Goal: Complete application form

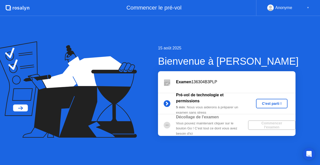
click at [265, 103] on div "C'est parti !" at bounding box center [272, 103] width 28 height 4
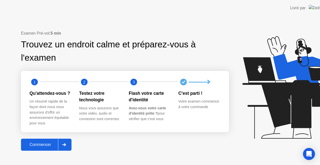
click at [268, 104] on icon at bounding box center [294, 87] width 105 height 102
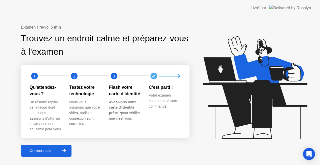
click at [37, 149] on div "Commencer" at bounding box center [41, 150] width 36 height 5
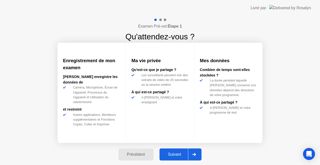
click at [177, 153] on div "Suivant" at bounding box center [174, 154] width 27 height 5
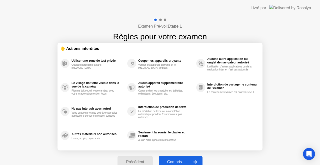
click at [177, 159] on div "Compris" at bounding box center [174, 161] width 29 height 5
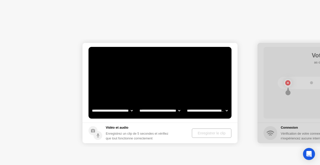
select select "**********"
select select "*******"
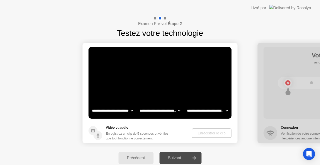
click at [177, 160] on div "Suivant" at bounding box center [174, 157] width 27 height 5
click at [204, 133] on div "Enregistrer le clip" at bounding box center [212, 133] width 36 height 4
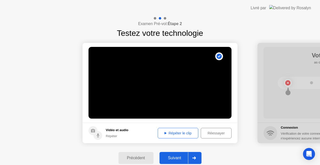
click at [175, 159] on div "Suivant" at bounding box center [174, 157] width 27 height 5
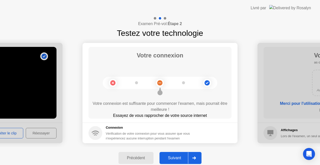
click at [179, 157] on div "Suivant" at bounding box center [174, 157] width 27 height 5
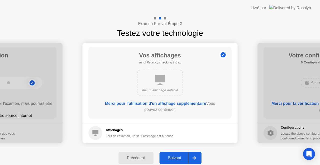
click at [179, 157] on div "Suivant" at bounding box center [174, 157] width 27 height 5
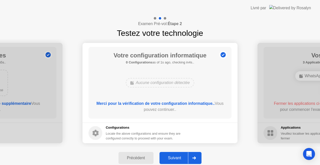
click at [179, 157] on div "Suivant" at bounding box center [174, 157] width 27 height 5
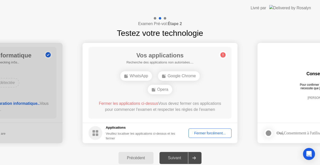
click at [209, 134] on div "Fermer forcément..." at bounding box center [210, 133] width 40 height 4
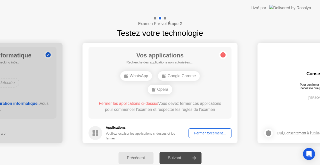
click at [204, 132] on div "Fermer forcément..." at bounding box center [210, 133] width 40 height 4
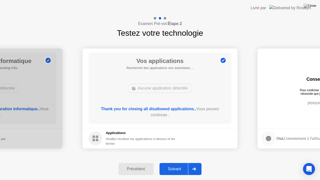
click at [173, 164] on div "Suivant" at bounding box center [174, 169] width 27 height 5
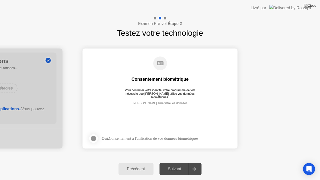
click at [92, 139] on div at bounding box center [94, 139] width 6 height 6
click at [175, 164] on div "Suivant" at bounding box center [174, 169] width 27 height 5
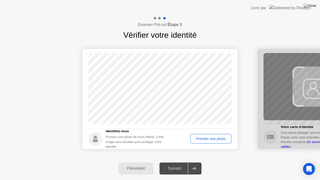
click at [212, 140] on div "Prendre une photo" at bounding box center [211, 139] width 38 height 4
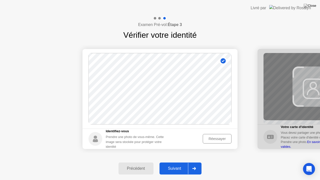
click at [174, 164] on div "Suivant" at bounding box center [174, 168] width 27 height 5
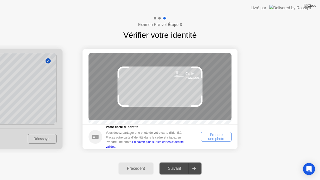
click at [213, 139] on div "Prendre une photo" at bounding box center [216, 137] width 27 height 8
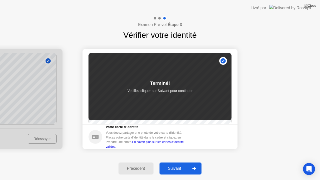
click at [172, 164] on div "Suivant" at bounding box center [174, 168] width 27 height 5
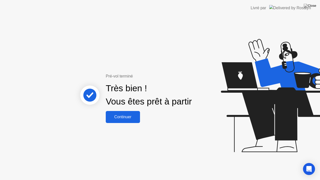
click at [127, 117] on div "Continuer" at bounding box center [122, 117] width 31 height 5
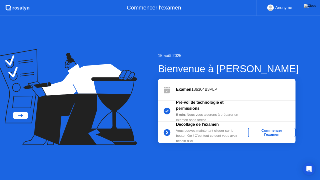
click at [265, 133] on div "Commencer l'examen" at bounding box center [272, 133] width 44 height 8
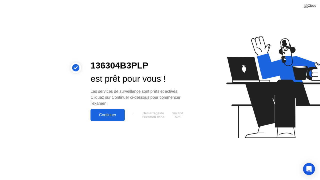
click at [114, 116] on div "Continuer" at bounding box center [107, 115] width 31 height 5
